Goal: Task Accomplishment & Management: Use online tool/utility

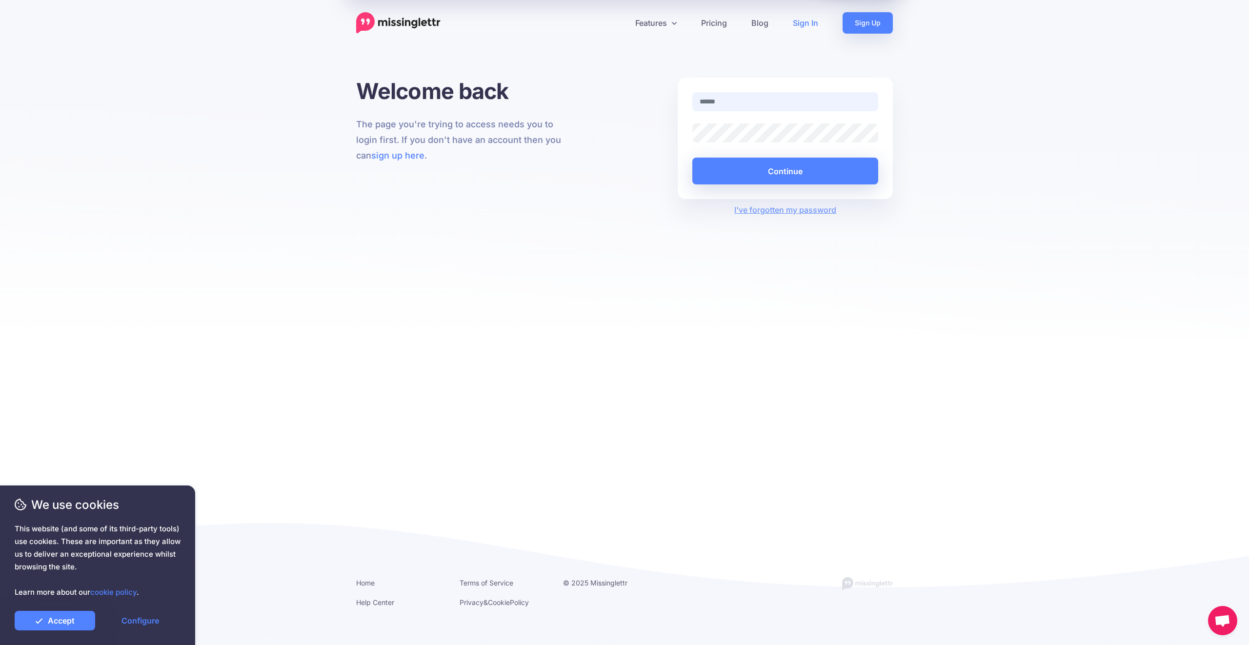
type input "**********"
click at [706, 172] on button "Continue" at bounding box center [785, 171] width 186 height 27
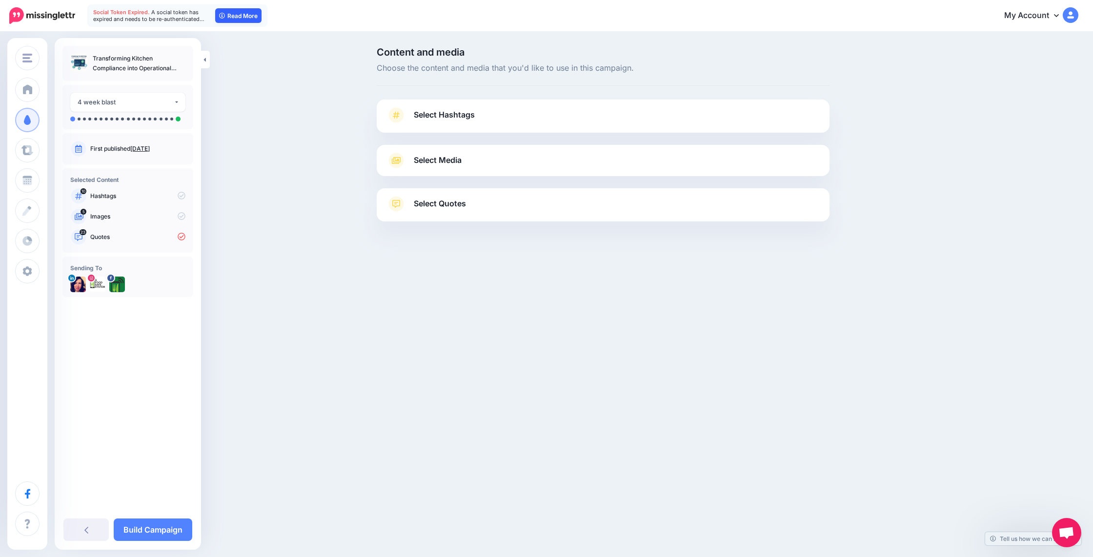
click at [235, 17] on link "Read More" at bounding box center [238, 15] width 46 height 15
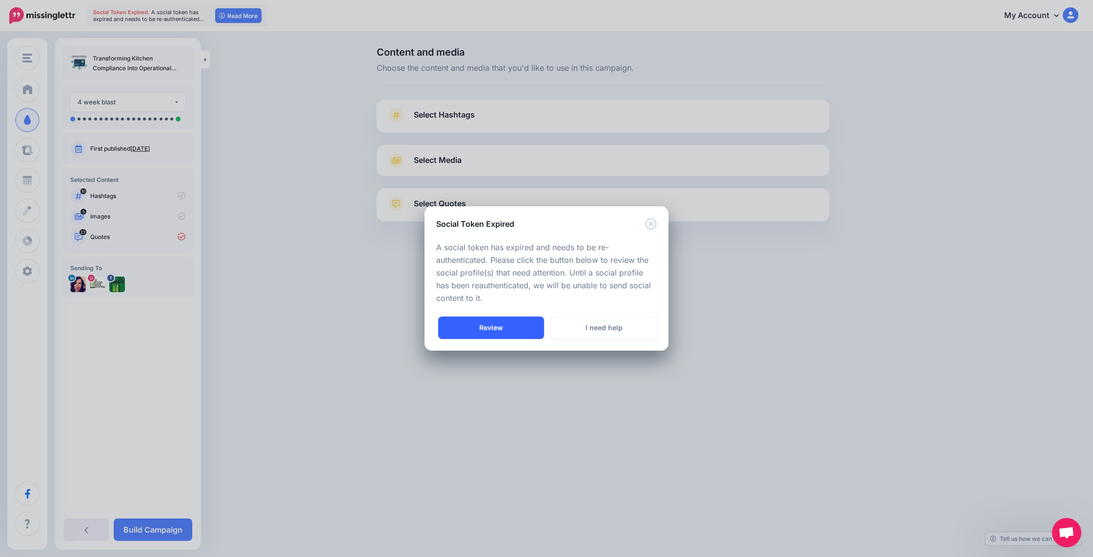
click at [481, 331] on link "Review" at bounding box center [491, 328] width 106 height 22
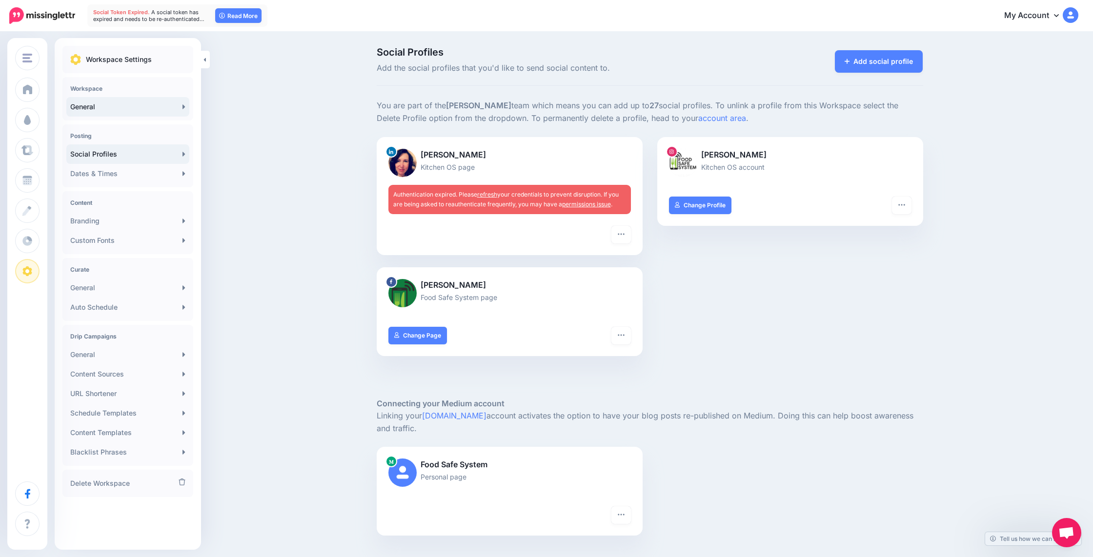
click at [104, 114] on link "General" at bounding box center [127, 107] width 123 height 20
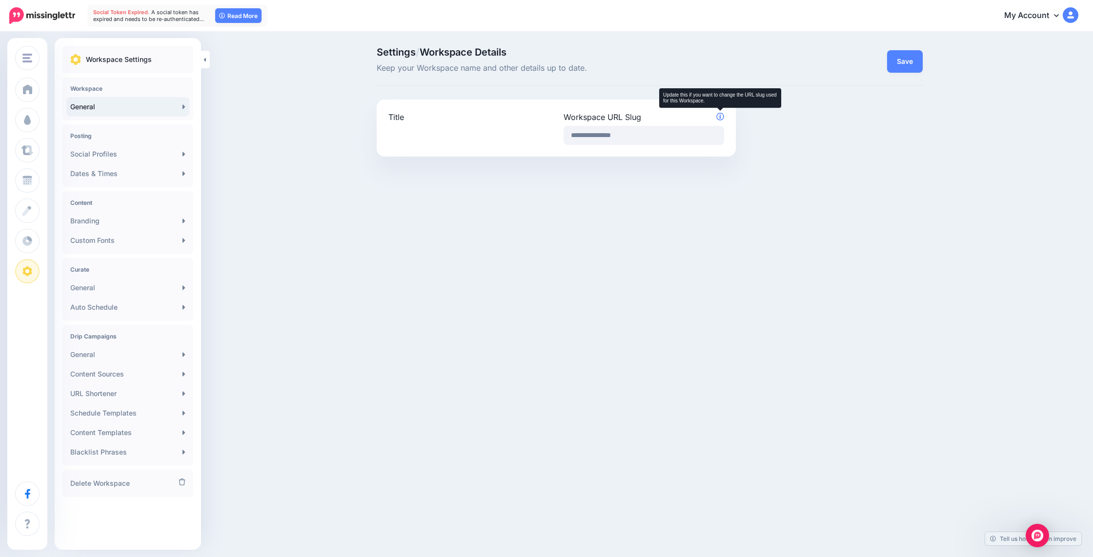
click at [718, 117] on icon at bounding box center [720, 117] width 8 height 8
click at [140, 289] on link "General" at bounding box center [127, 288] width 123 height 20
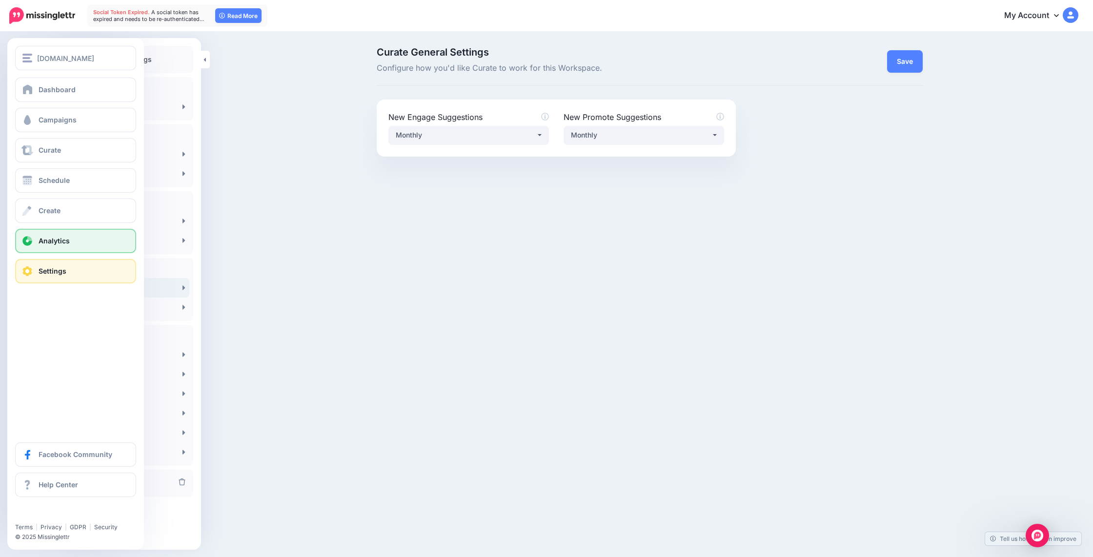
click at [22, 240] on span at bounding box center [27, 241] width 13 height 10
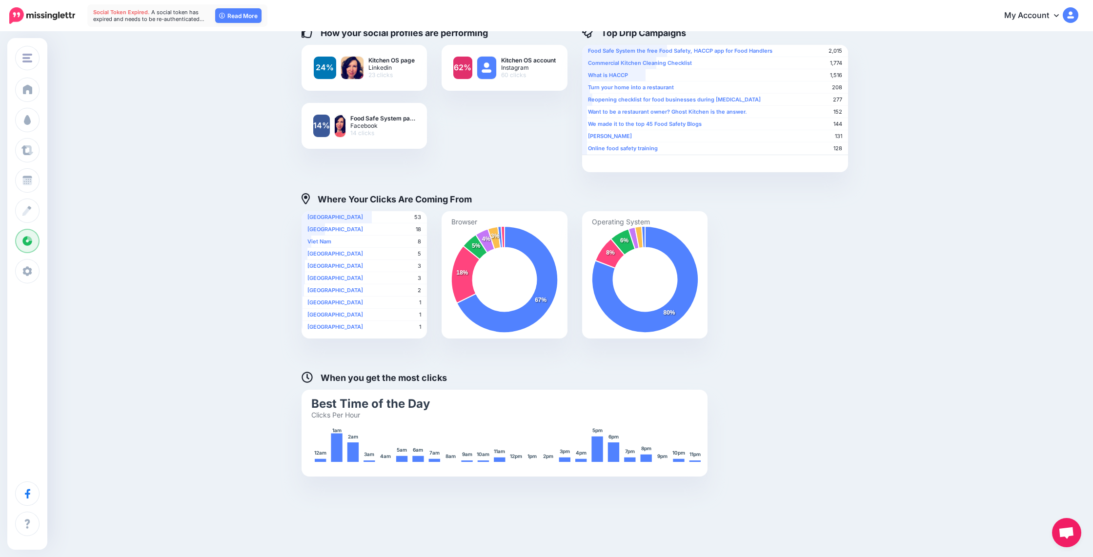
scroll to position [208, 0]
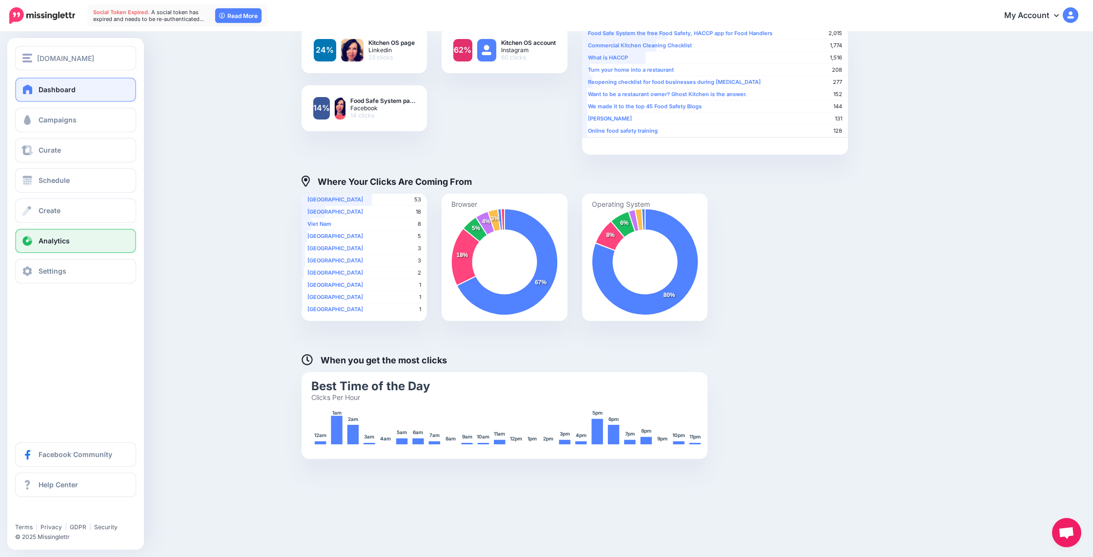
click at [42, 81] on link "Dashboard" at bounding box center [75, 90] width 121 height 24
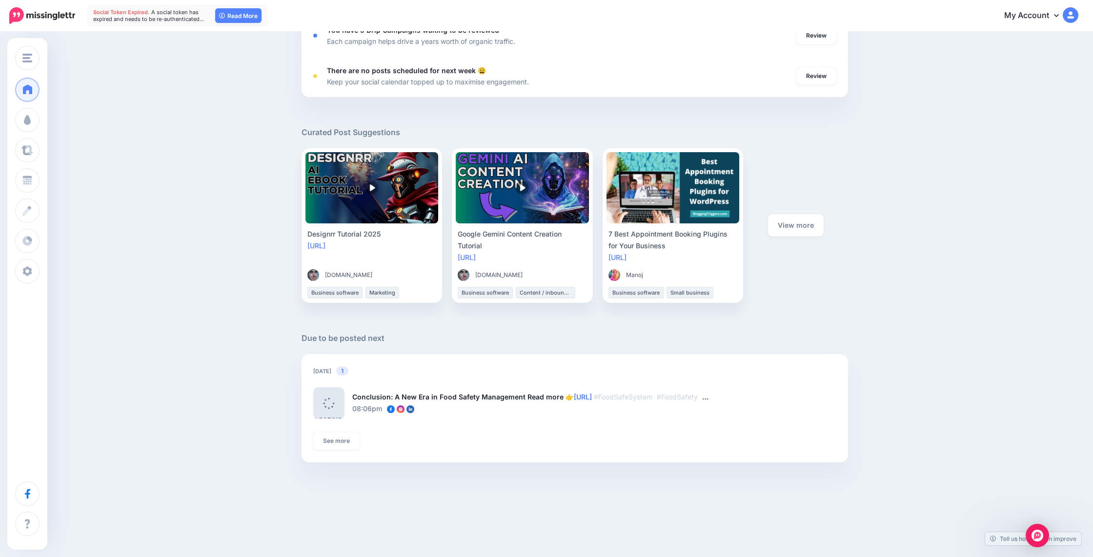
scroll to position [456, 0]
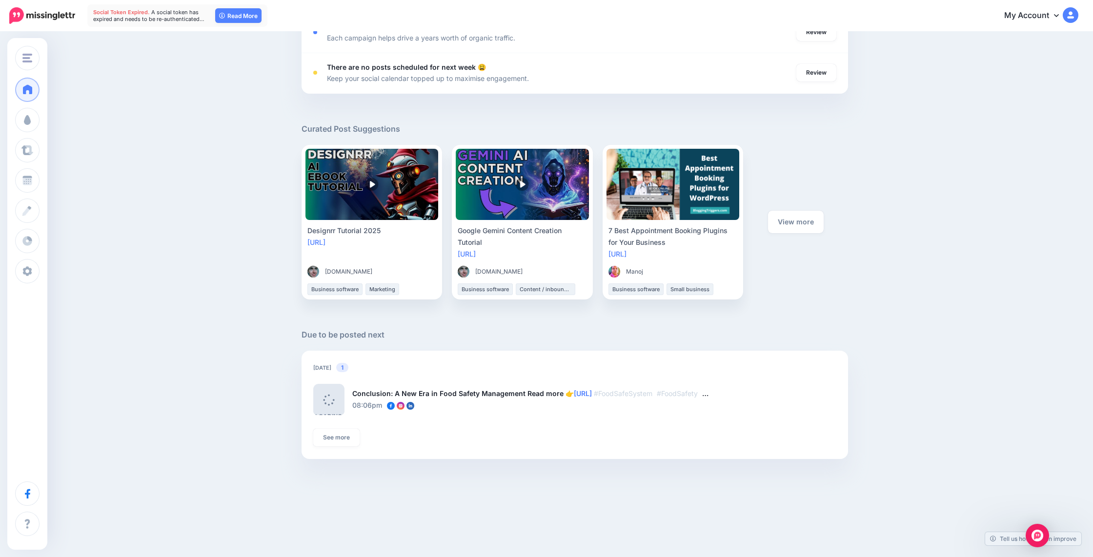
click at [805, 241] on div "View more" at bounding box center [795, 222] width 104 height 155
click at [901, 239] on div "Good evening! Here's an overview of your activity and recommendations for this …" at bounding box center [546, 29] width 1093 height 904
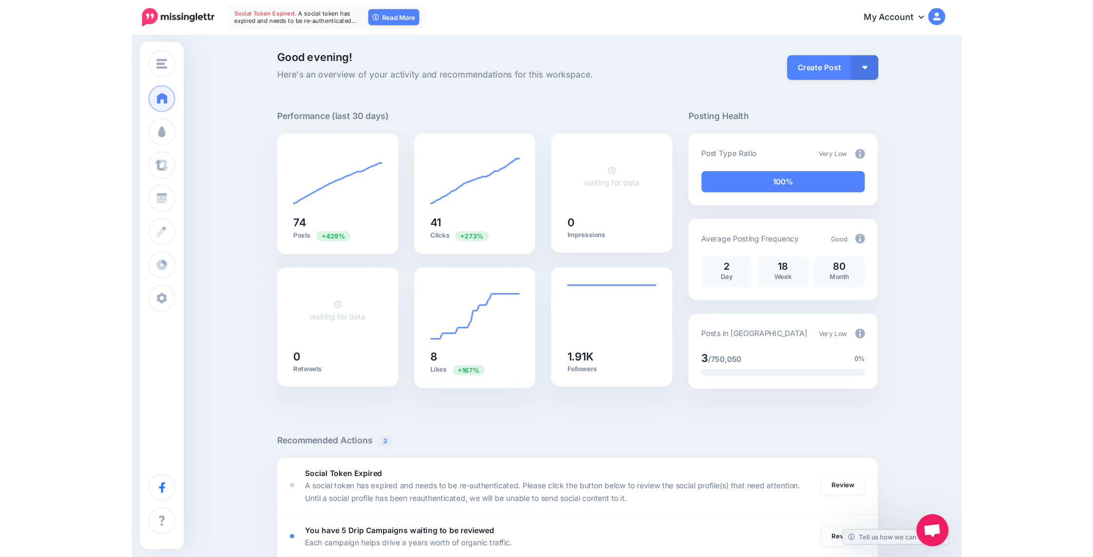
scroll to position [456, 0]
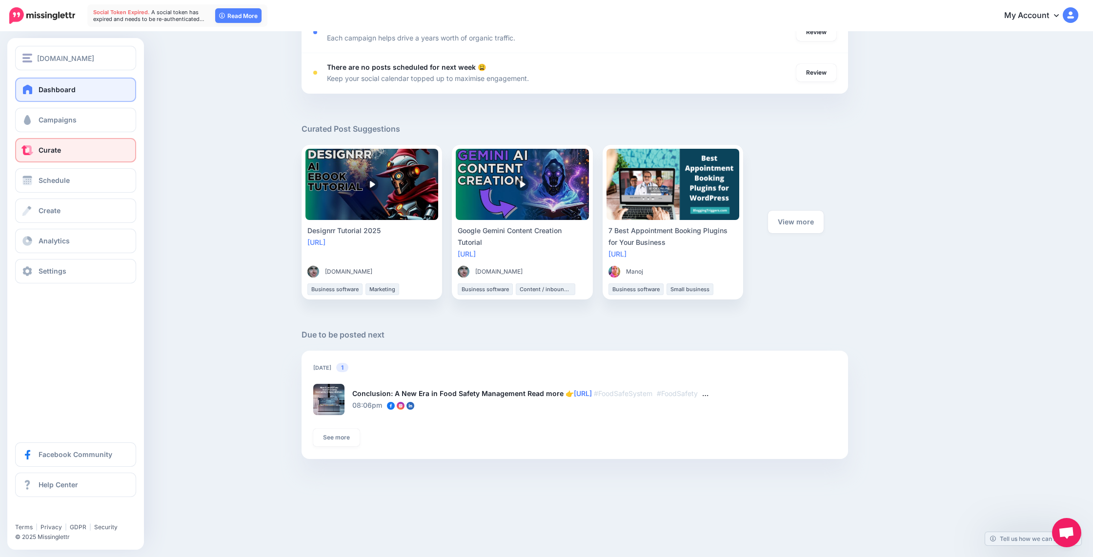
click at [32, 156] on link "Curate" at bounding box center [75, 150] width 121 height 24
click at [36, 128] on link "Campaigns" at bounding box center [75, 120] width 121 height 24
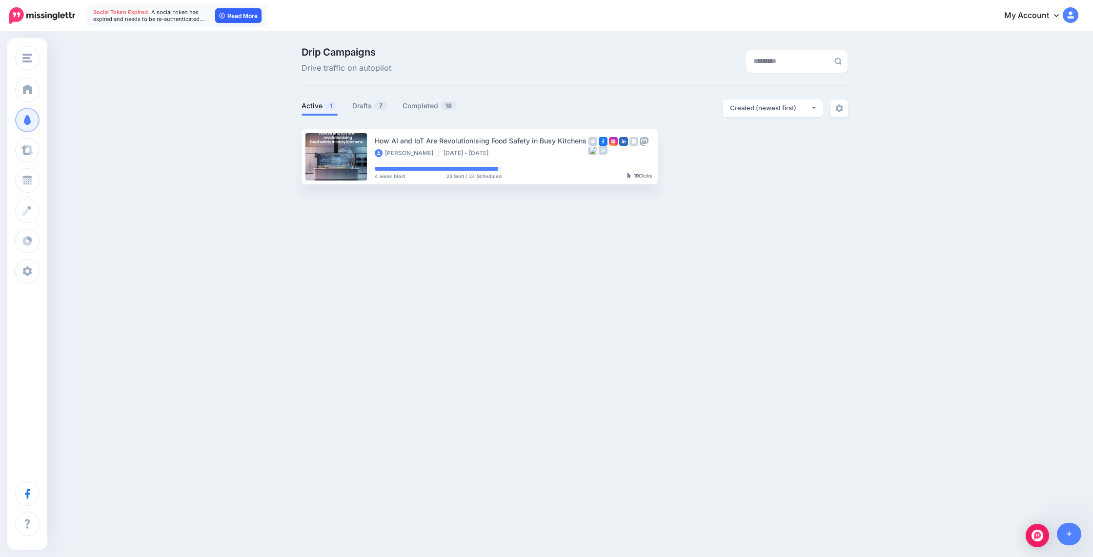
click at [241, 18] on link "Read More" at bounding box center [238, 15] width 46 height 15
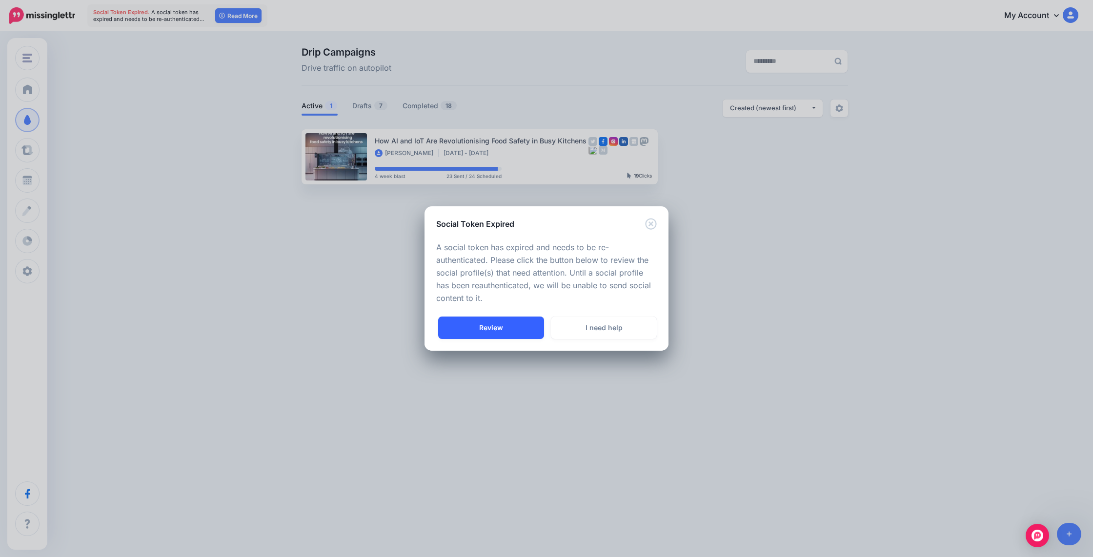
click at [488, 324] on link "Review" at bounding box center [491, 328] width 106 height 22
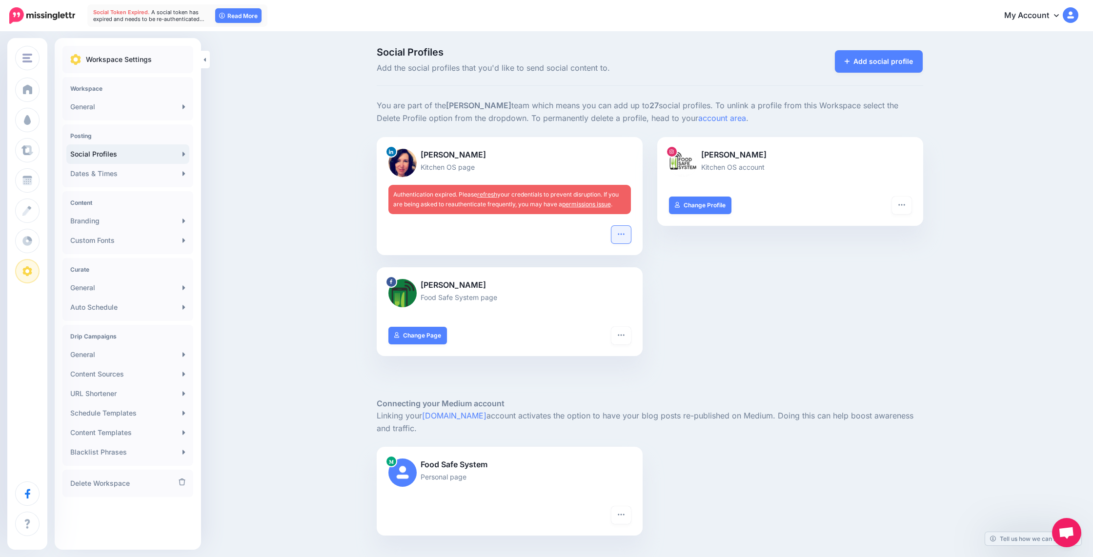
click at [620, 238] on button "button" at bounding box center [621, 235] width 20 height 18
click at [568, 302] on link "Reconnect" at bounding box center [571, 302] width 112 height 19
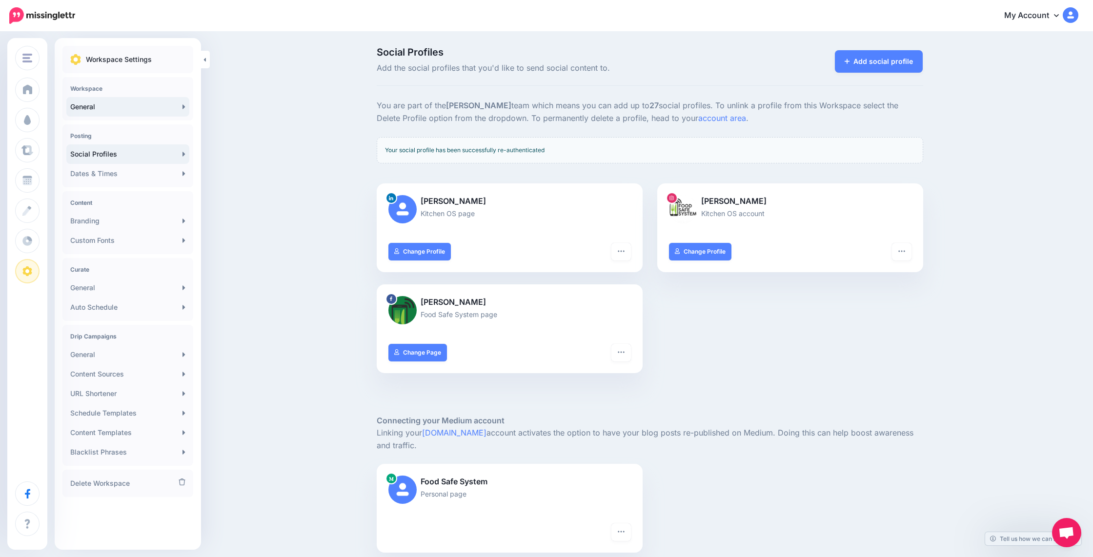
click at [181, 105] on link "General" at bounding box center [127, 107] width 123 height 20
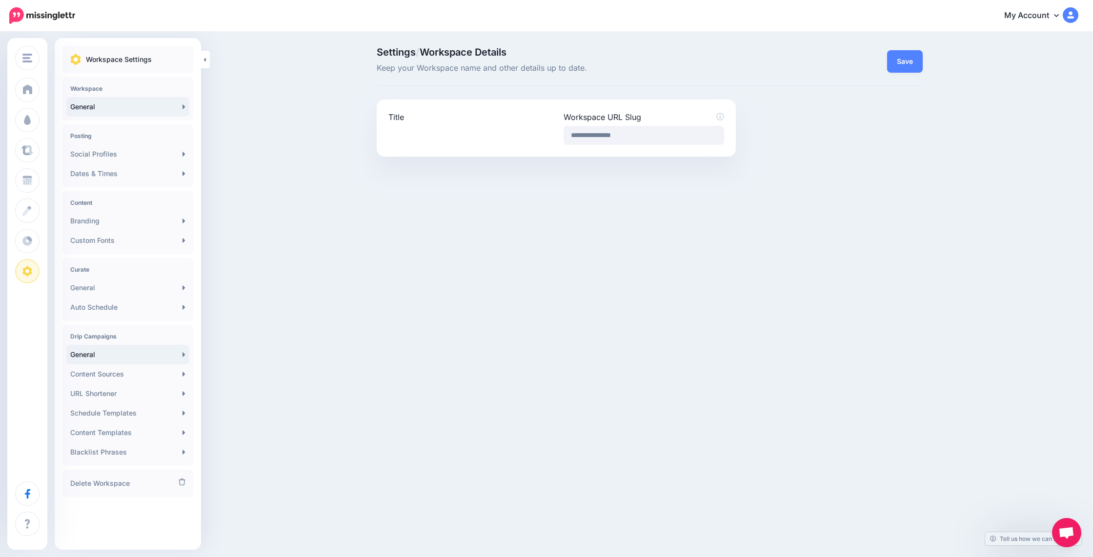
click at [87, 353] on link "General" at bounding box center [127, 355] width 123 height 20
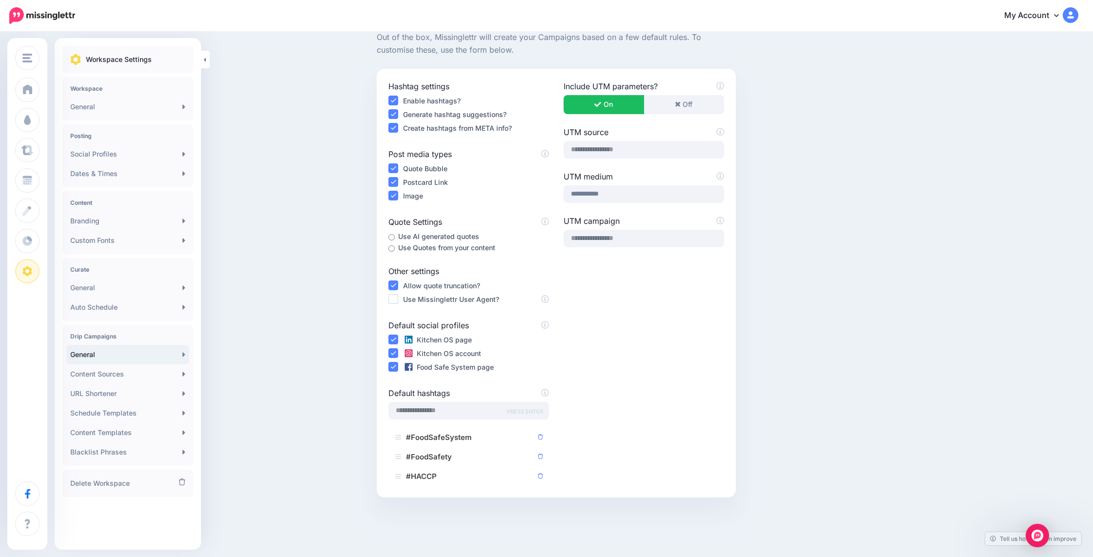
scroll to position [97, 0]
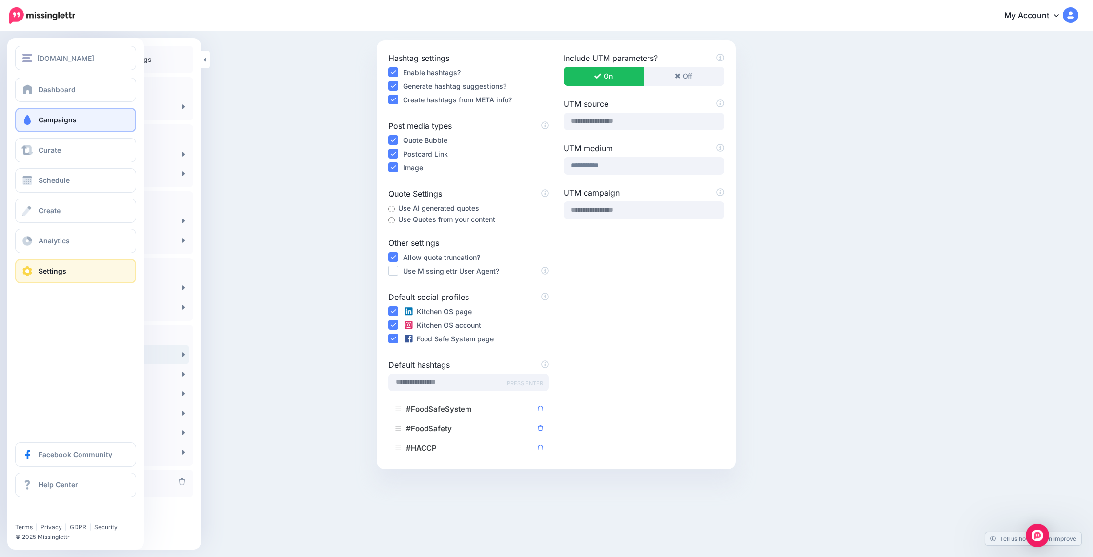
click at [23, 127] on link "Campaigns" at bounding box center [75, 120] width 121 height 24
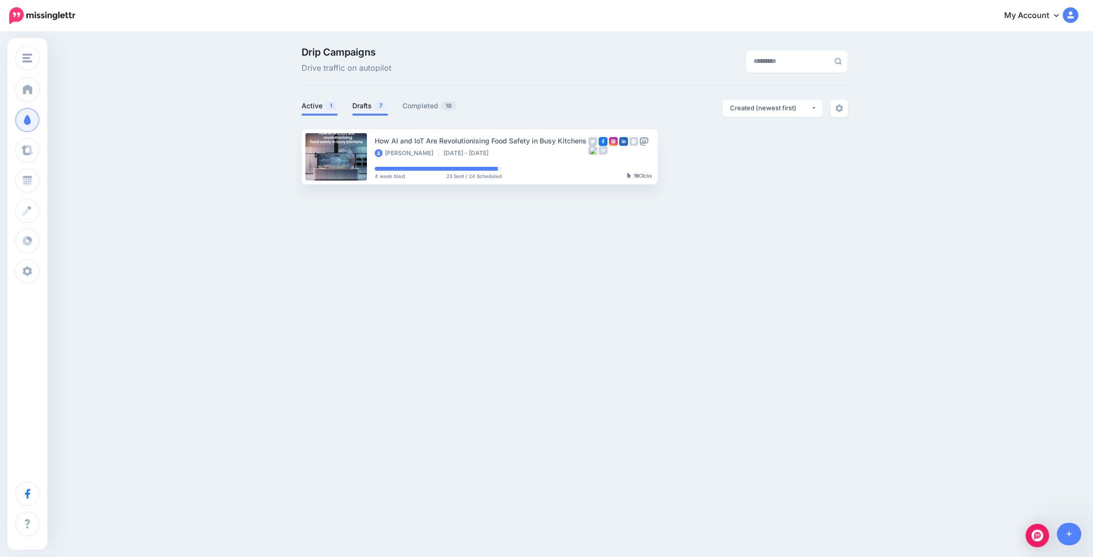
click at [358, 104] on link "Drafts 7" at bounding box center [370, 106] width 36 height 12
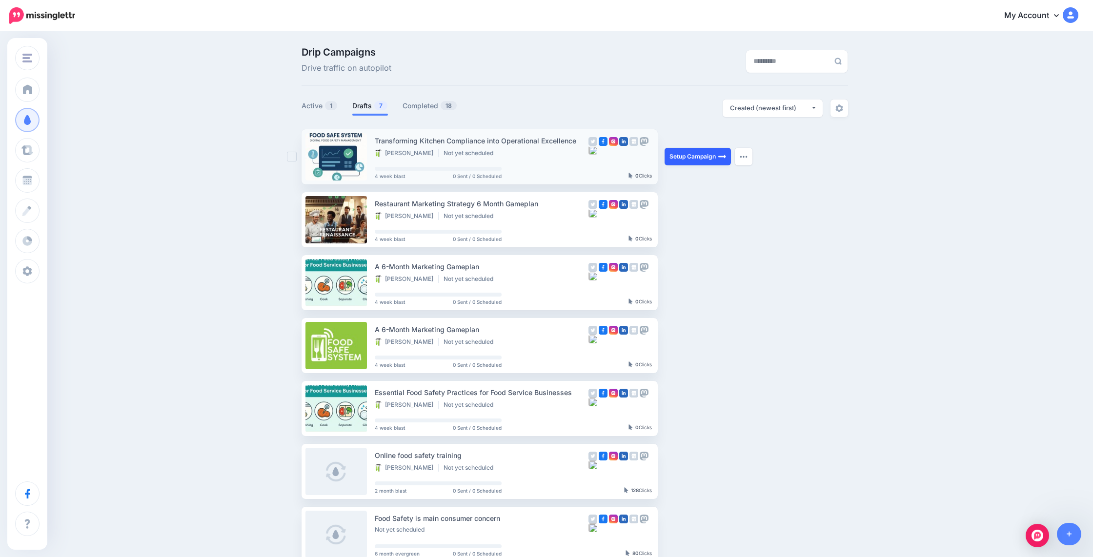
click at [693, 160] on link "Setup Campaign" at bounding box center [697, 157] width 66 height 18
